Goal: Task Accomplishment & Management: Use online tool/utility

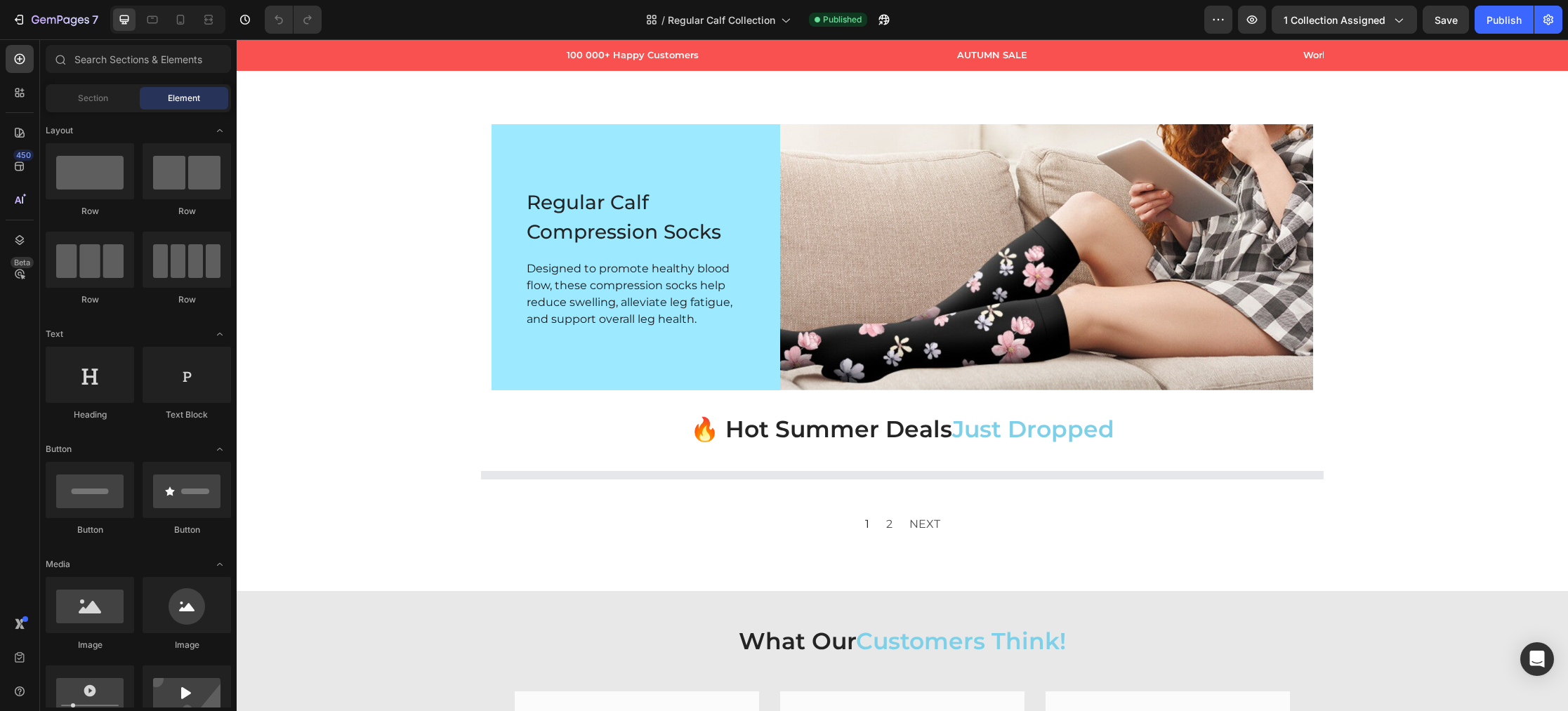
scroll to position [4, 0]
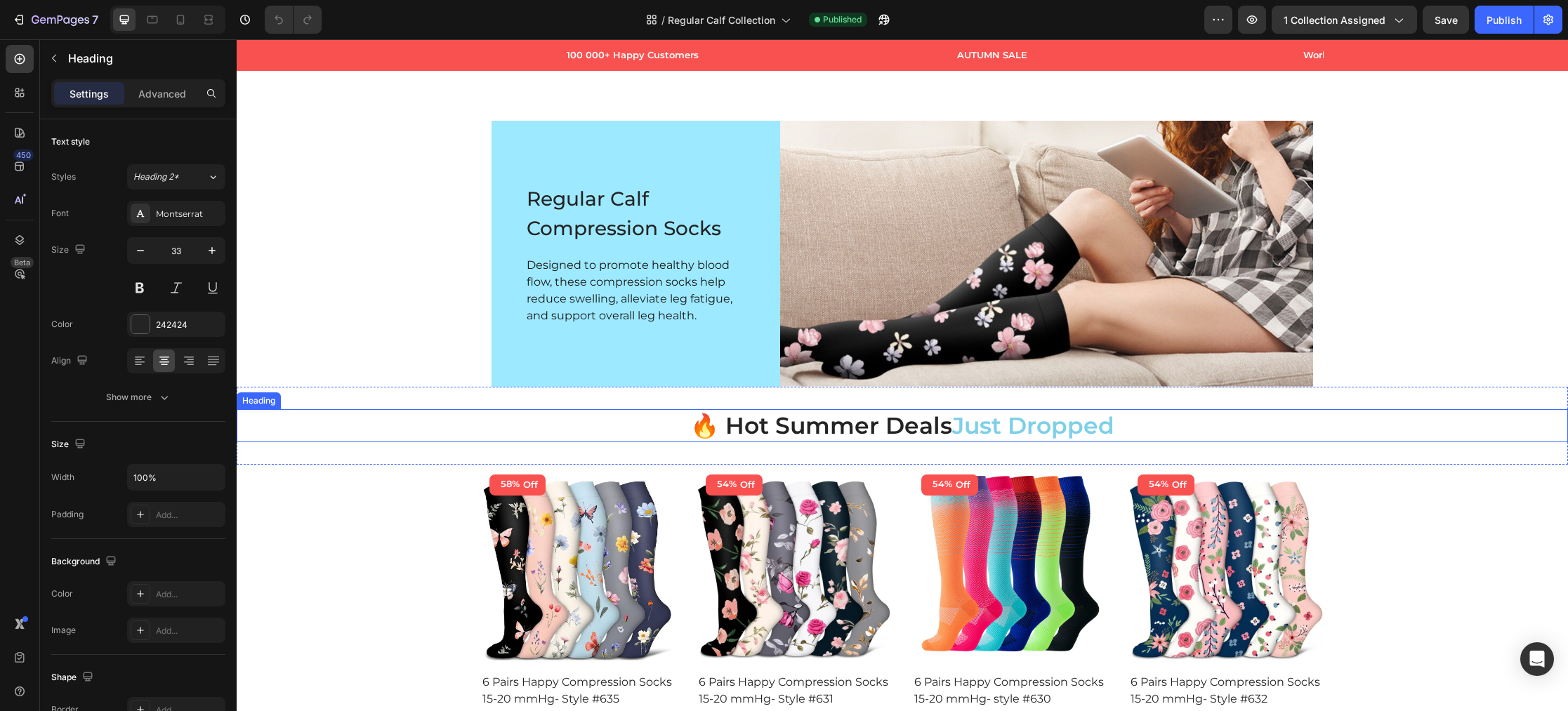
click at [827, 428] on h2 "🔥 Hot Summer Deals Just Dropped" at bounding box center [902, 426] width 1331 height 33
click at [853, 428] on h2 "🔥 Hot Summer Deals Just Dropped" at bounding box center [902, 426] width 1331 height 33
click at [869, 428] on p "🔥 Hot Summer Deals Just Dropped" at bounding box center [902, 425] width 1328 height 30
click at [737, 431] on p "🔥 Autumn Deals Just Dropped" at bounding box center [902, 425] width 1328 height 30
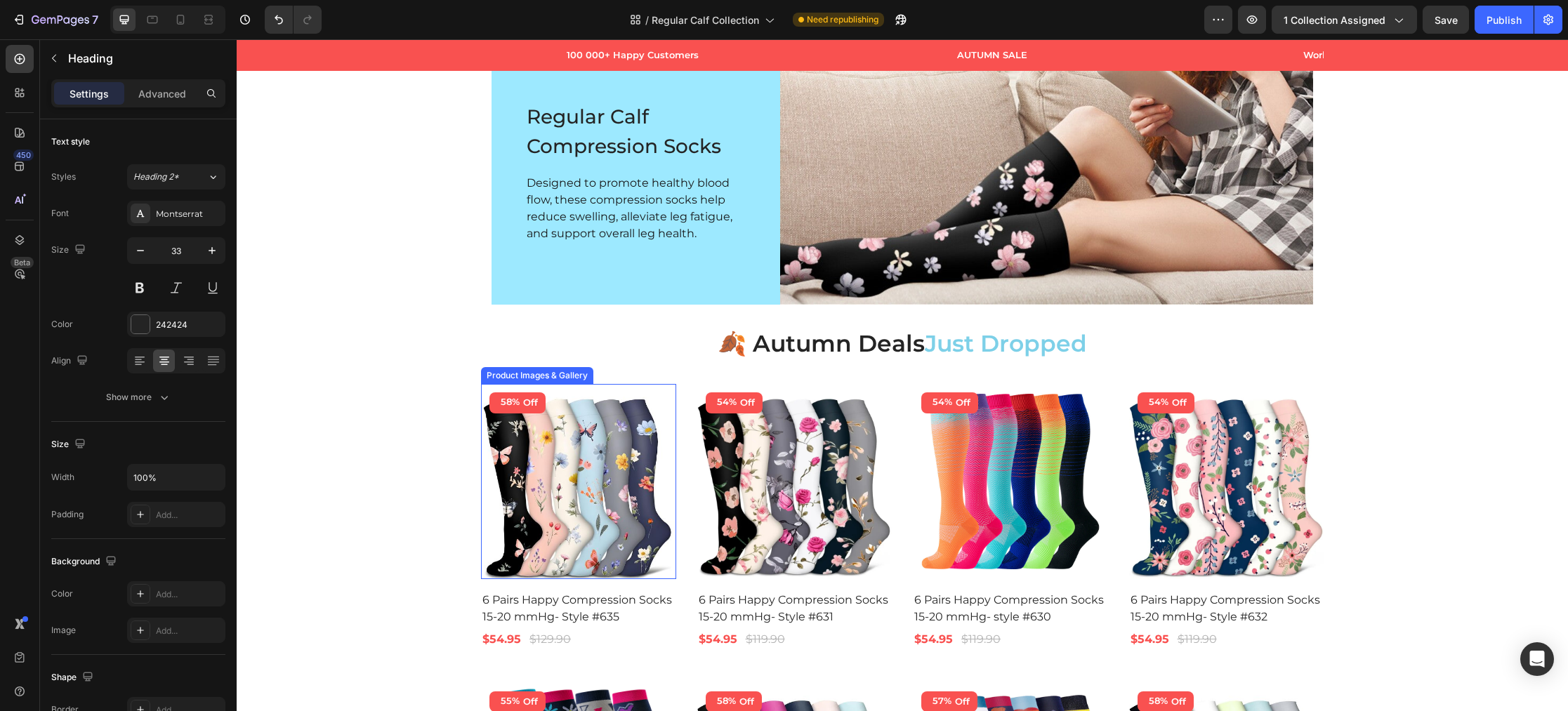
scroll to position [0, 0]
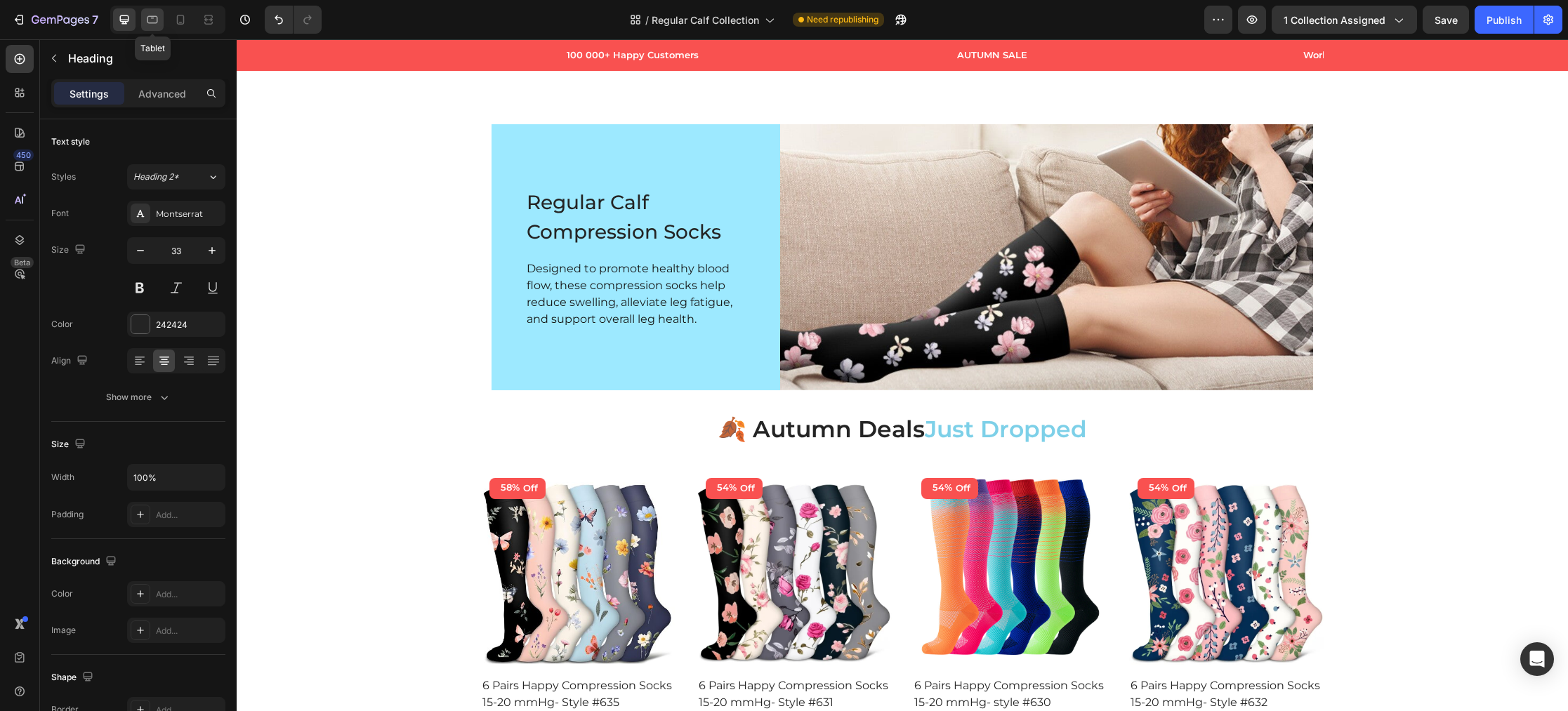
click at [161, 24] on div at bounding box center [152, 20] width 23 height 23
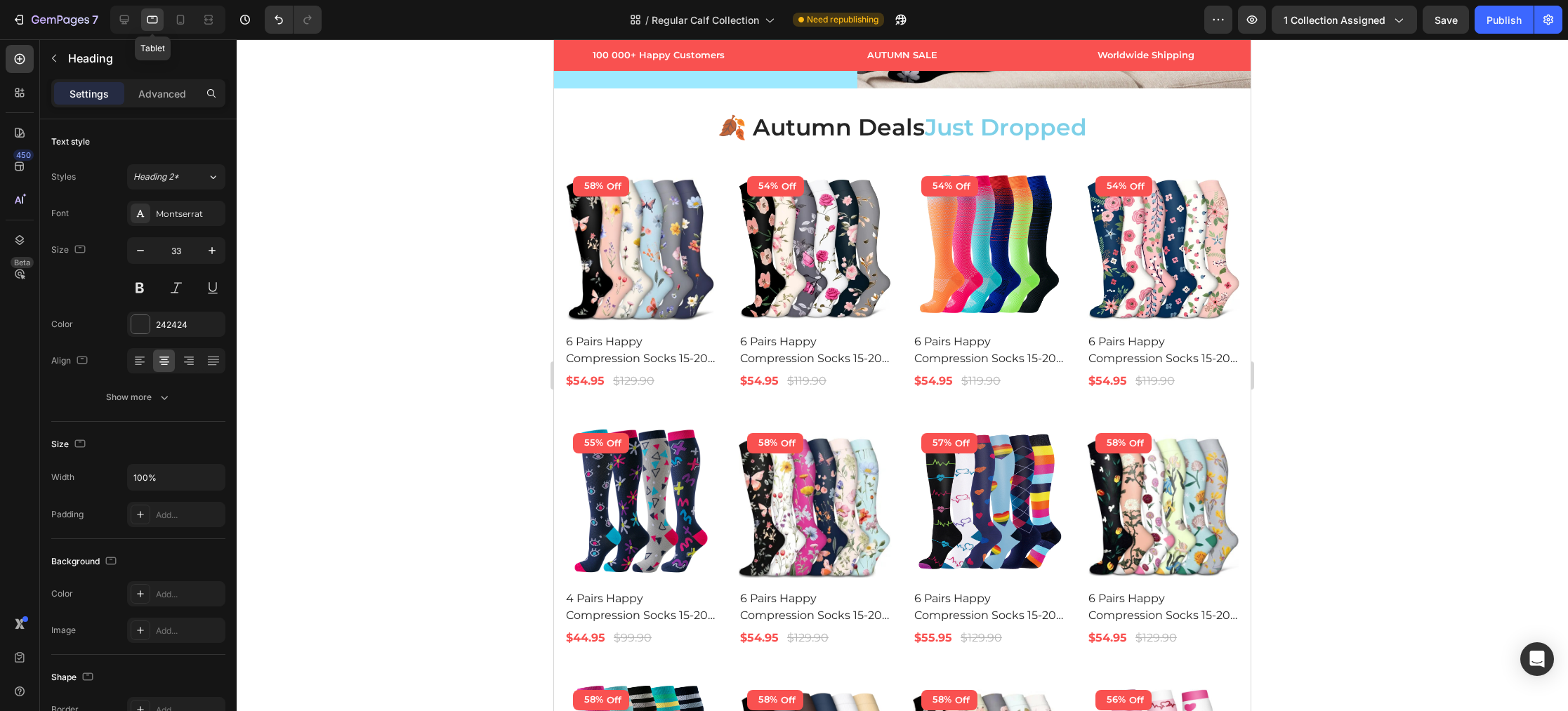
scroll to position [221, 0]
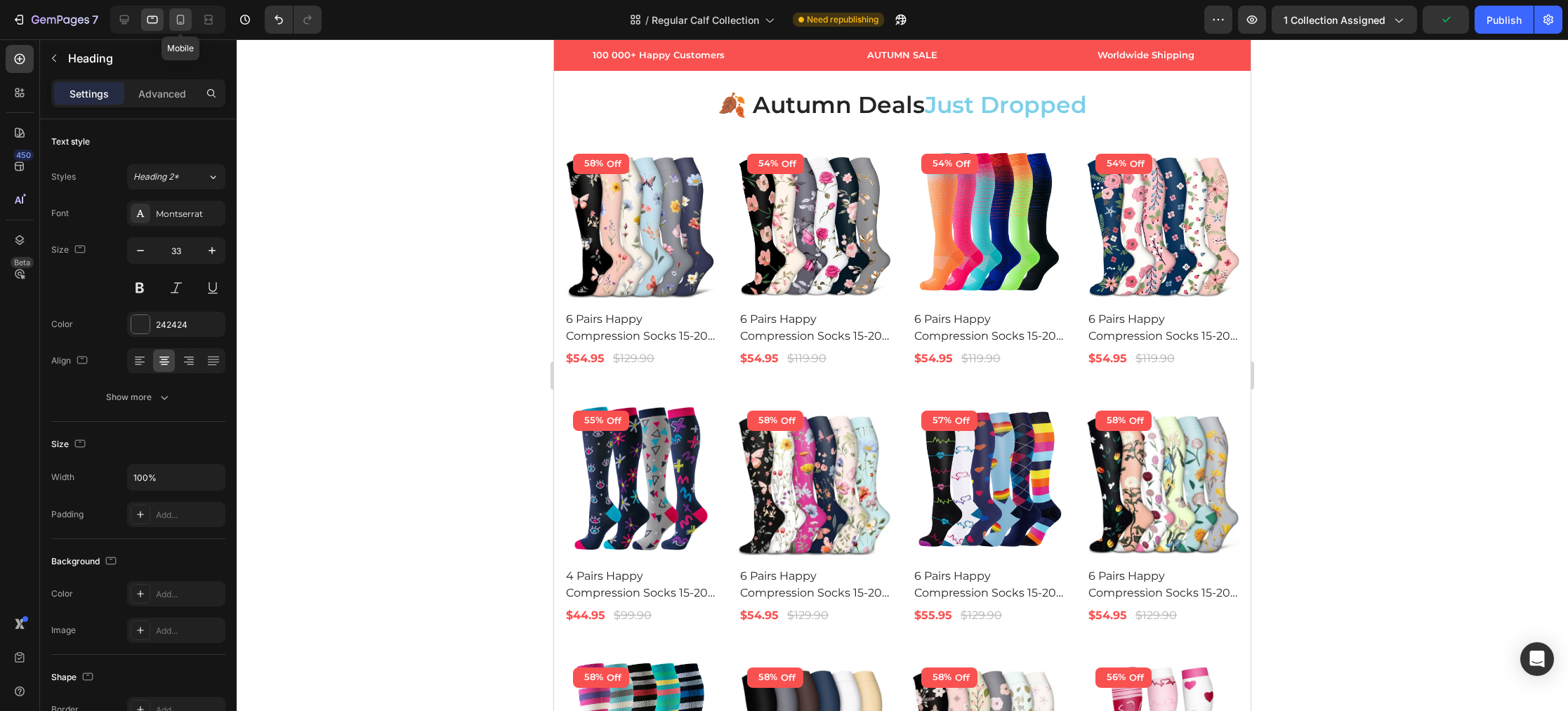
click at [177, 18] on icon at bounding box center [180, 19] width 8 height 9
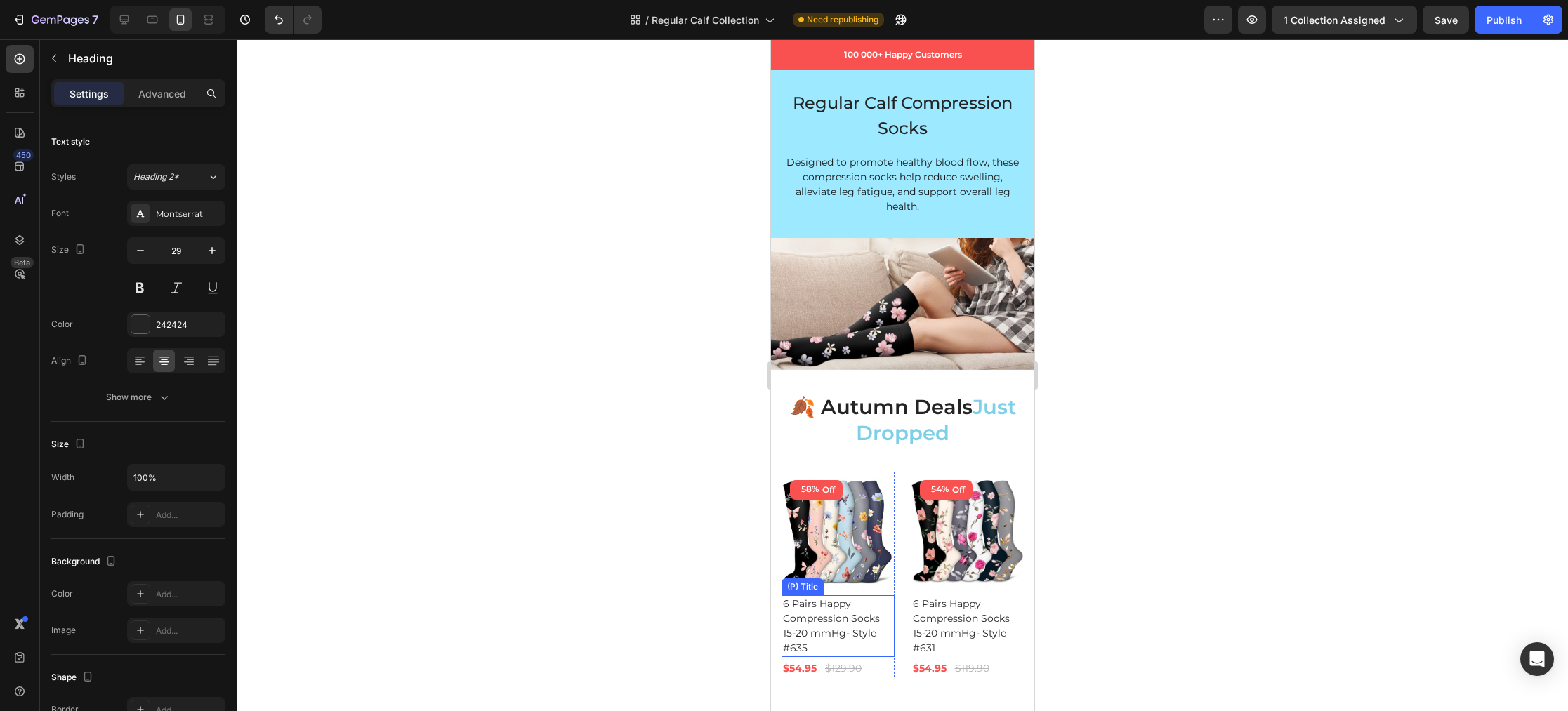
scroll to position [20, 0]
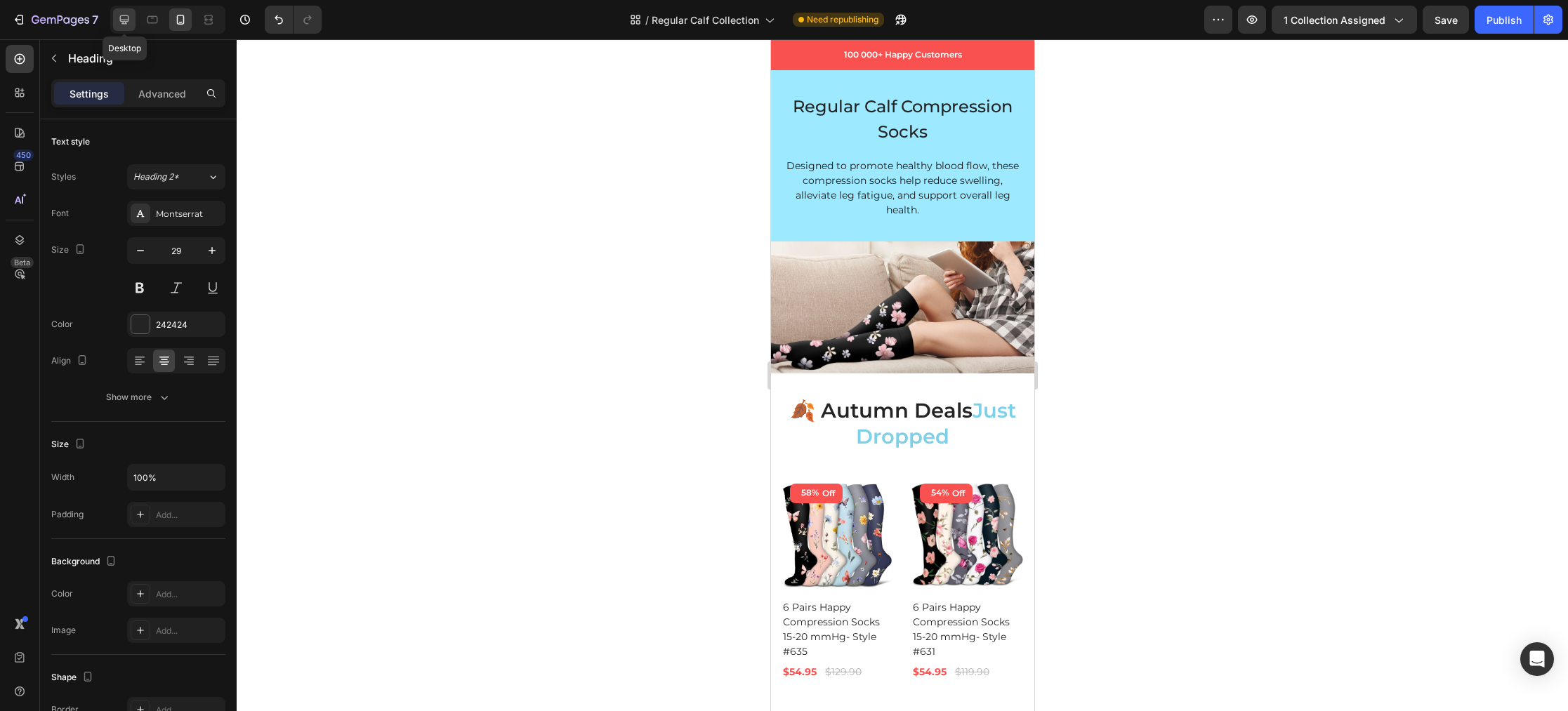
click at [124, 20] on icon at bounding box center [124, 19] width 14 height 14
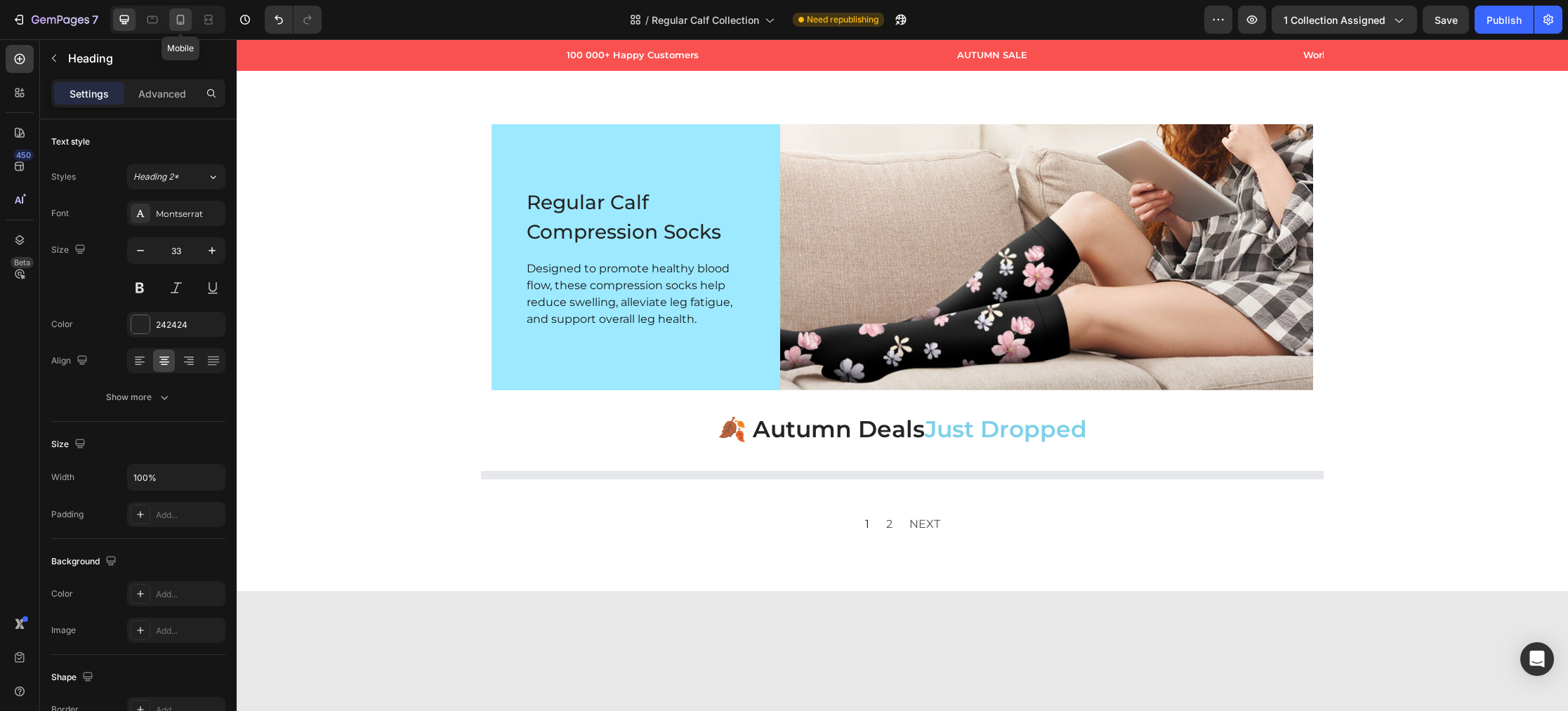
click at [180, 15] on icon at bounding box center [180, 19] width 14 height 14
type input "29"
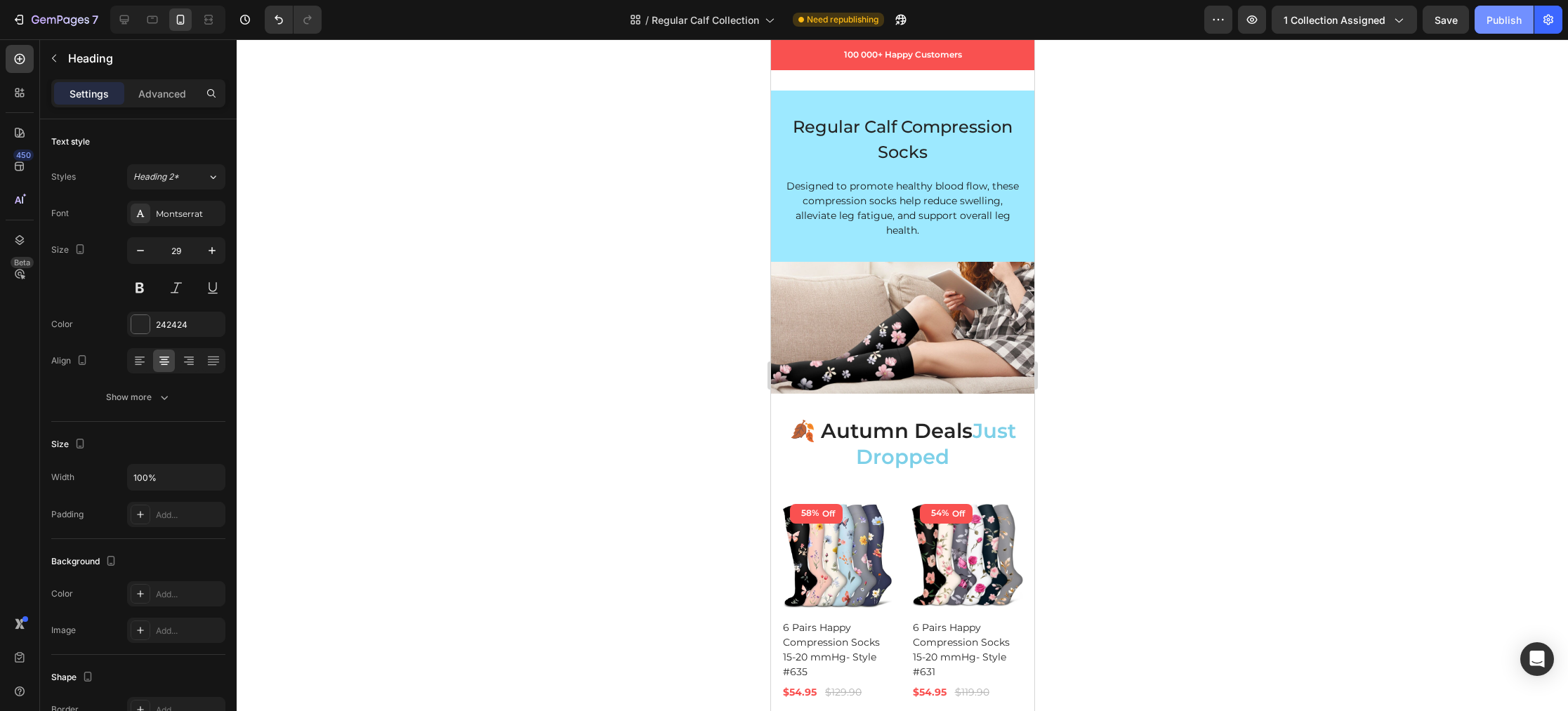
click at [1501, 22] on div "Publish" at bounding box center [1504, 20] width 35 height 15
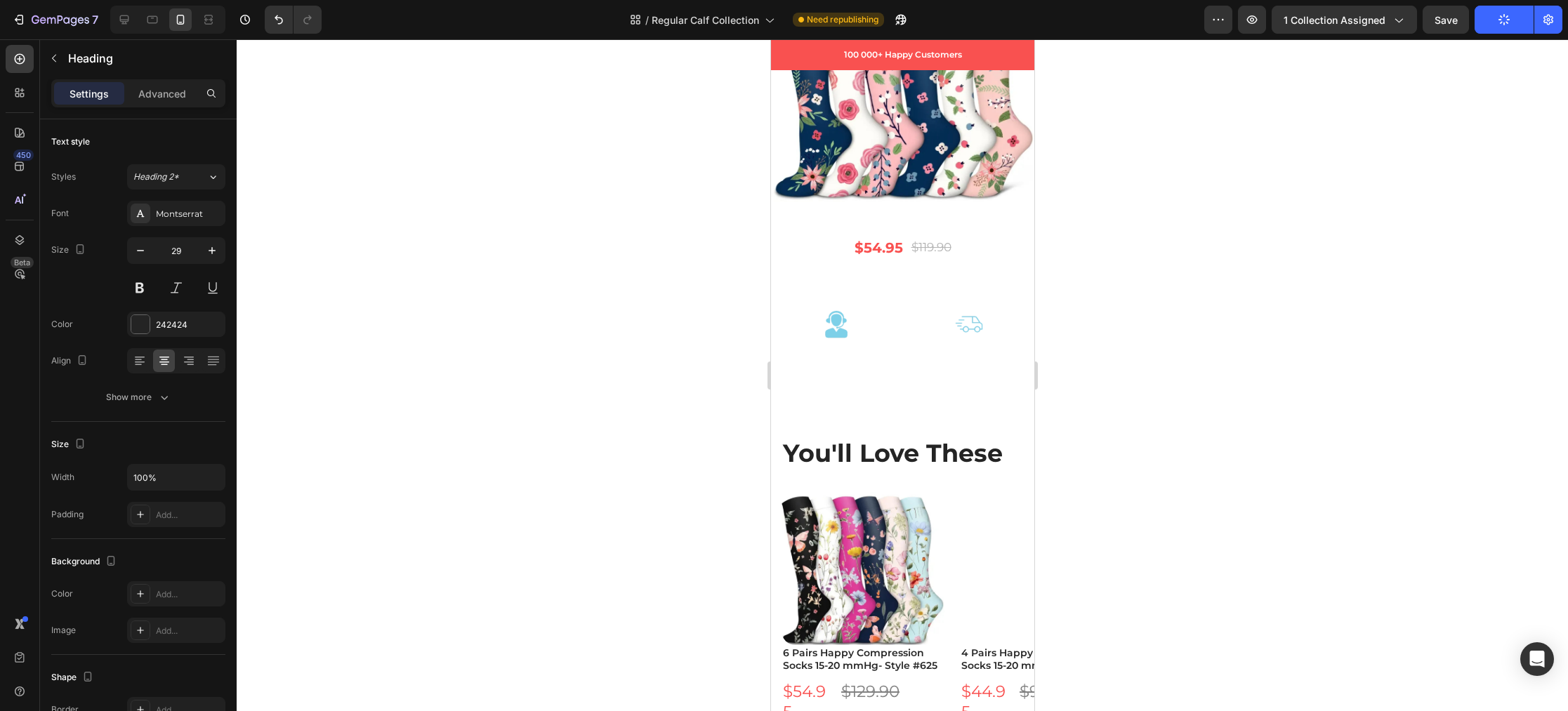
scroll to position [5303, 0]
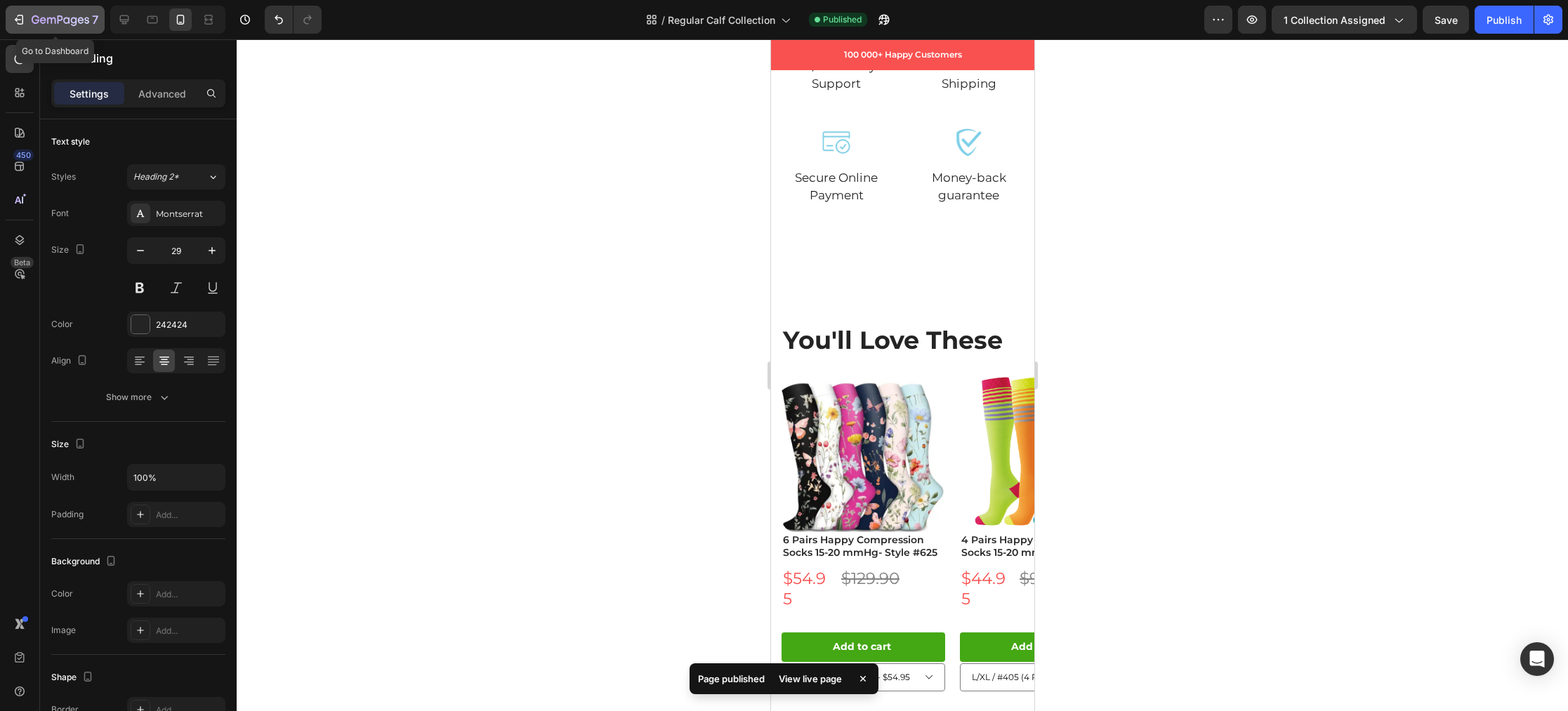
click at [69, 17] on icon "button" at bounding box center [66, 20] width 7 height 7
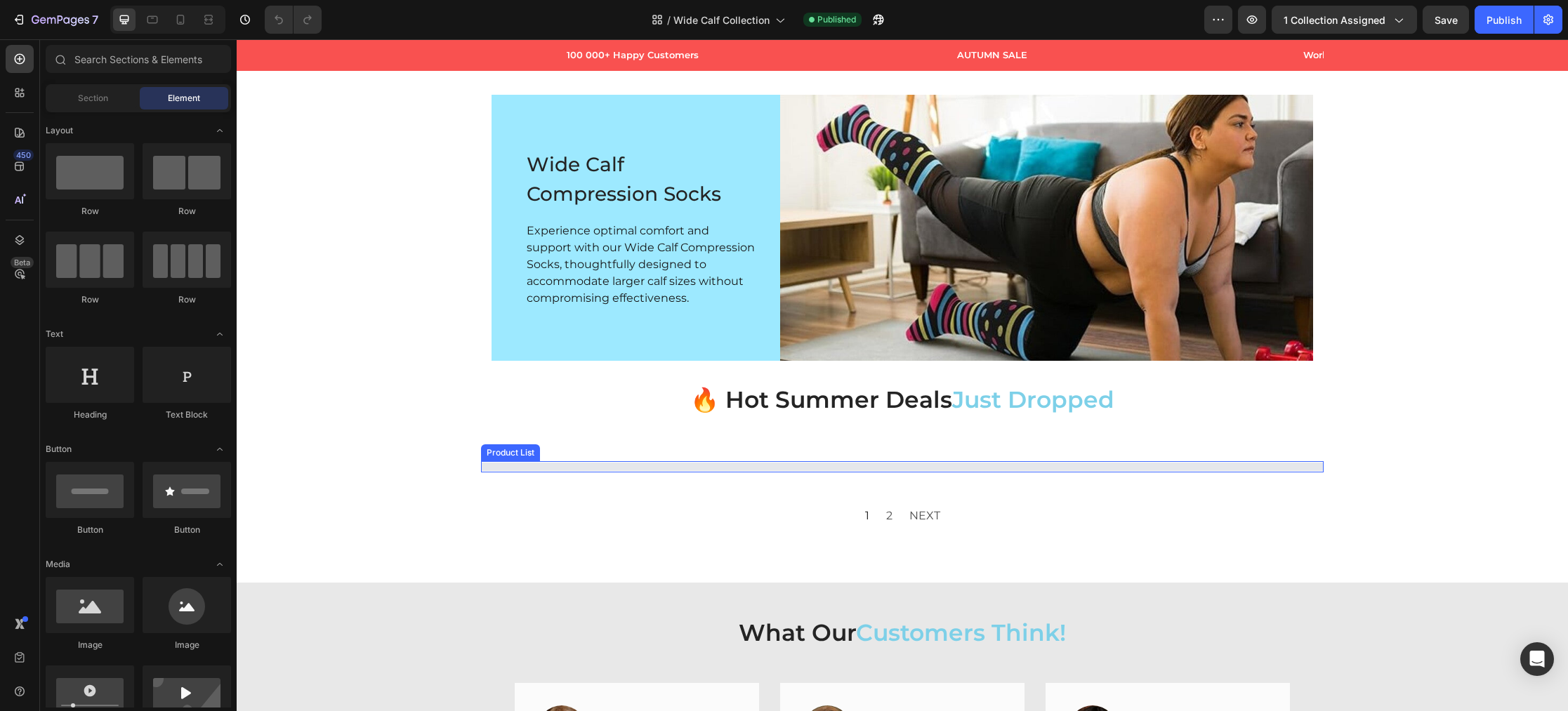
scroll to position [28, 0]
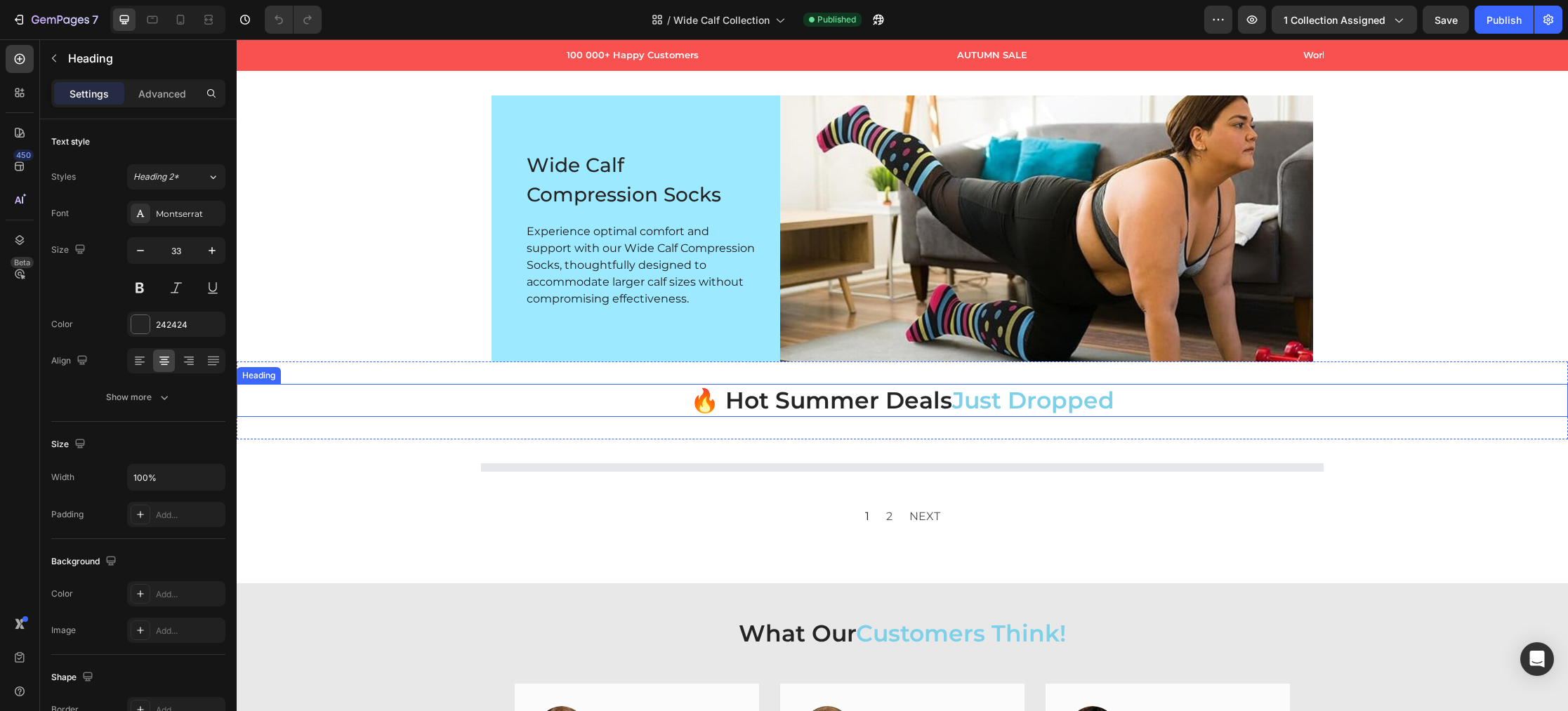
click at [865, 401] on h2 "🔥 Hot Summer Deals Just Dropped" at bounding box center [902, 400] width 1331 height 33
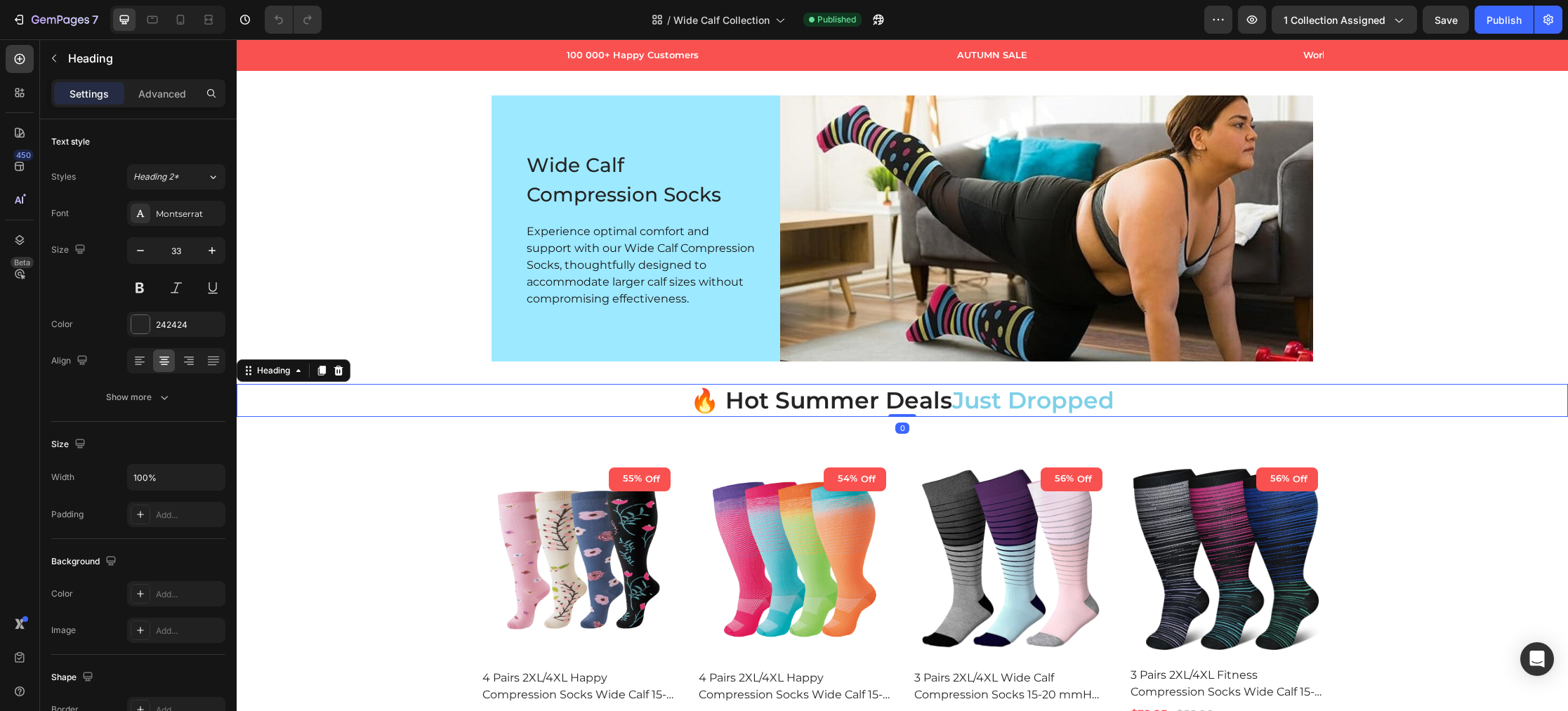
click at [865, 401] on h2 "🔥 Hot Summer Deals Just Dropped" at bounding box center [902, 400] width 1331 height 33
click at [869, 400] on p "🔥 Hot Summer Deals Just Dropped" at bounding box center [902, 400] width 1328 height 30
click at [1507, 10] on button "Publish" at bounding box center [1504, 20] width 59 height 28
click at [154, 23] on icon at bounding box center [153, 20] width 10 height 8
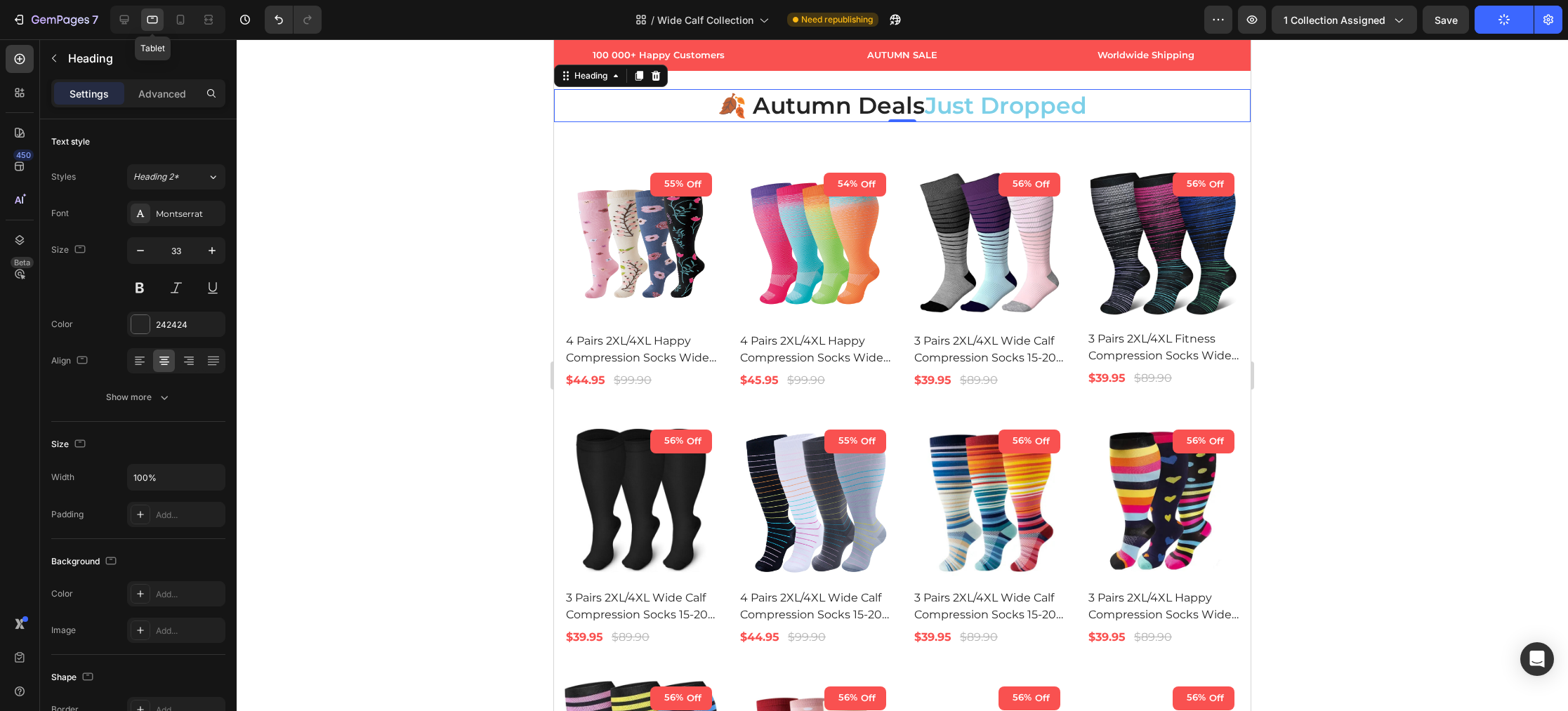
scroll to position [248, 0]
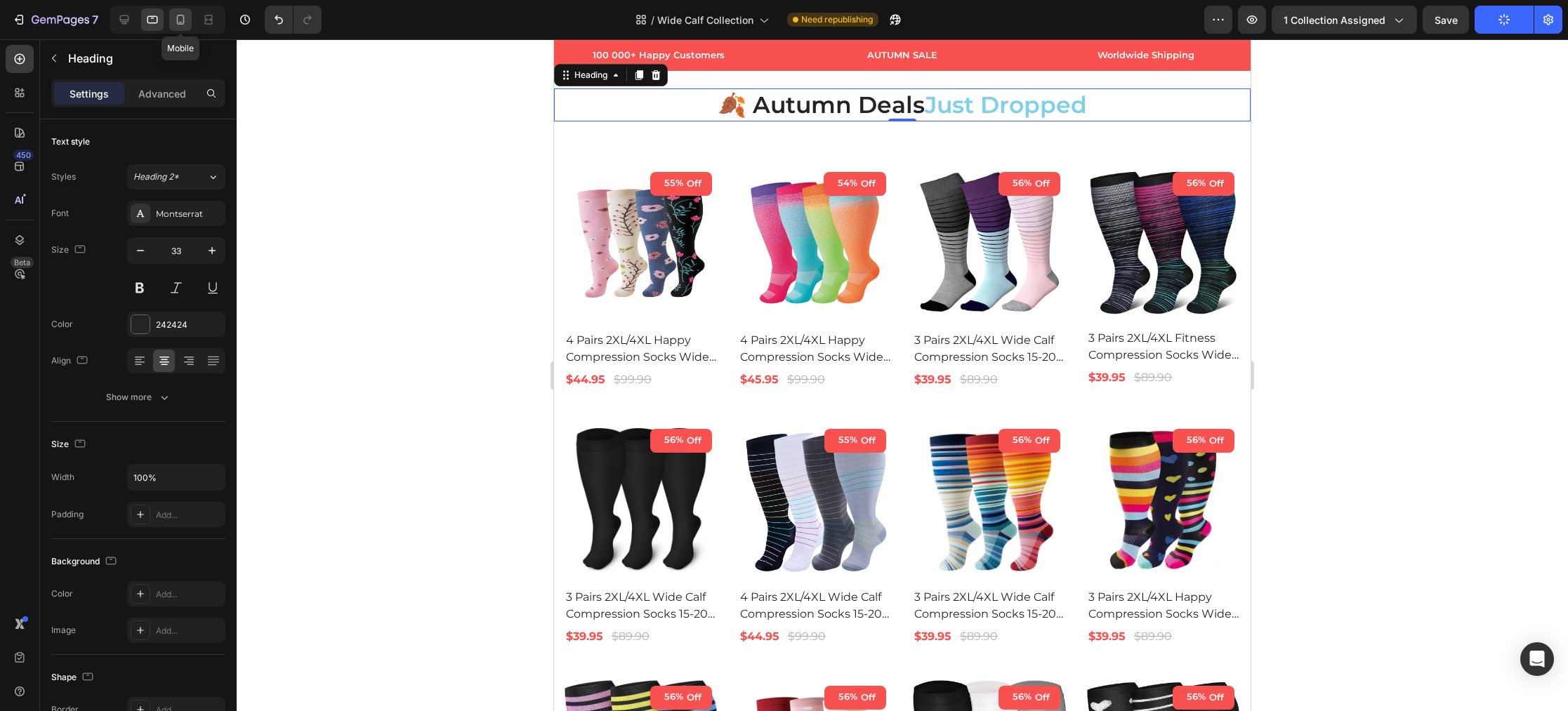
click at [176, 18] on icon at bounding box center [180, 19] width 14 height 14
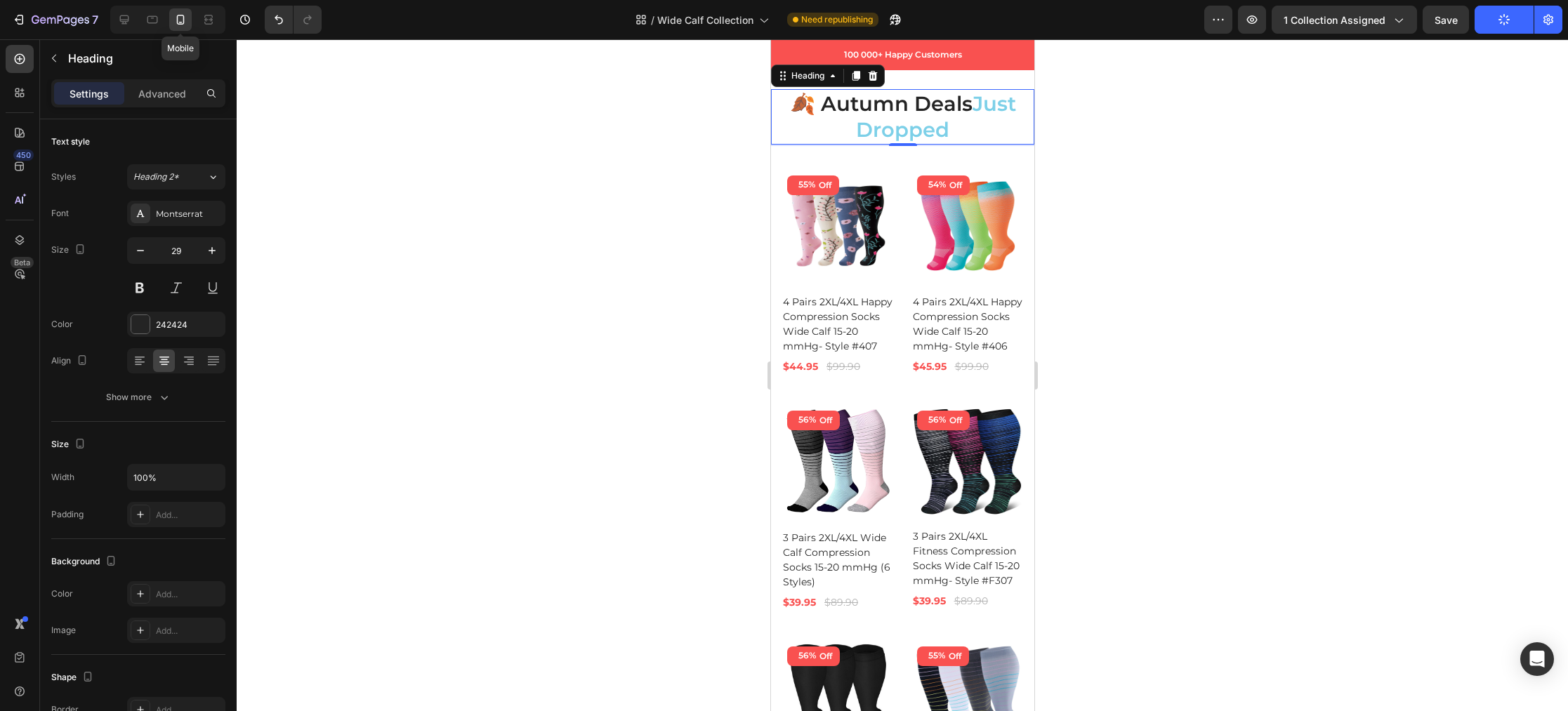
scroll to position [316, 0]
click at [127, 20] on icon at bounding box center [124, 20] width 9 height 9
type input "33"
